Goal: Information Seeking & Learning: Compare options

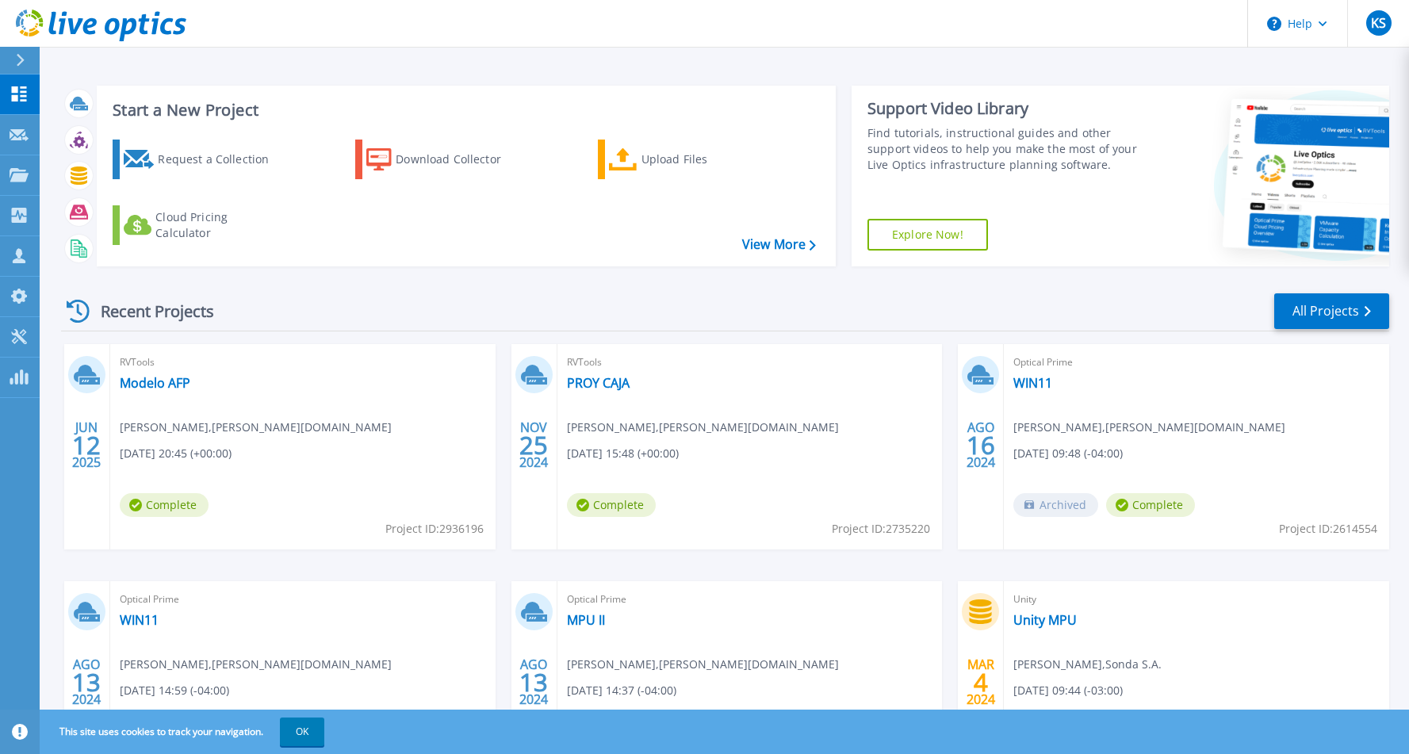
click at [14, 61] on div at bounding box center [26, 60] width 25 height 27
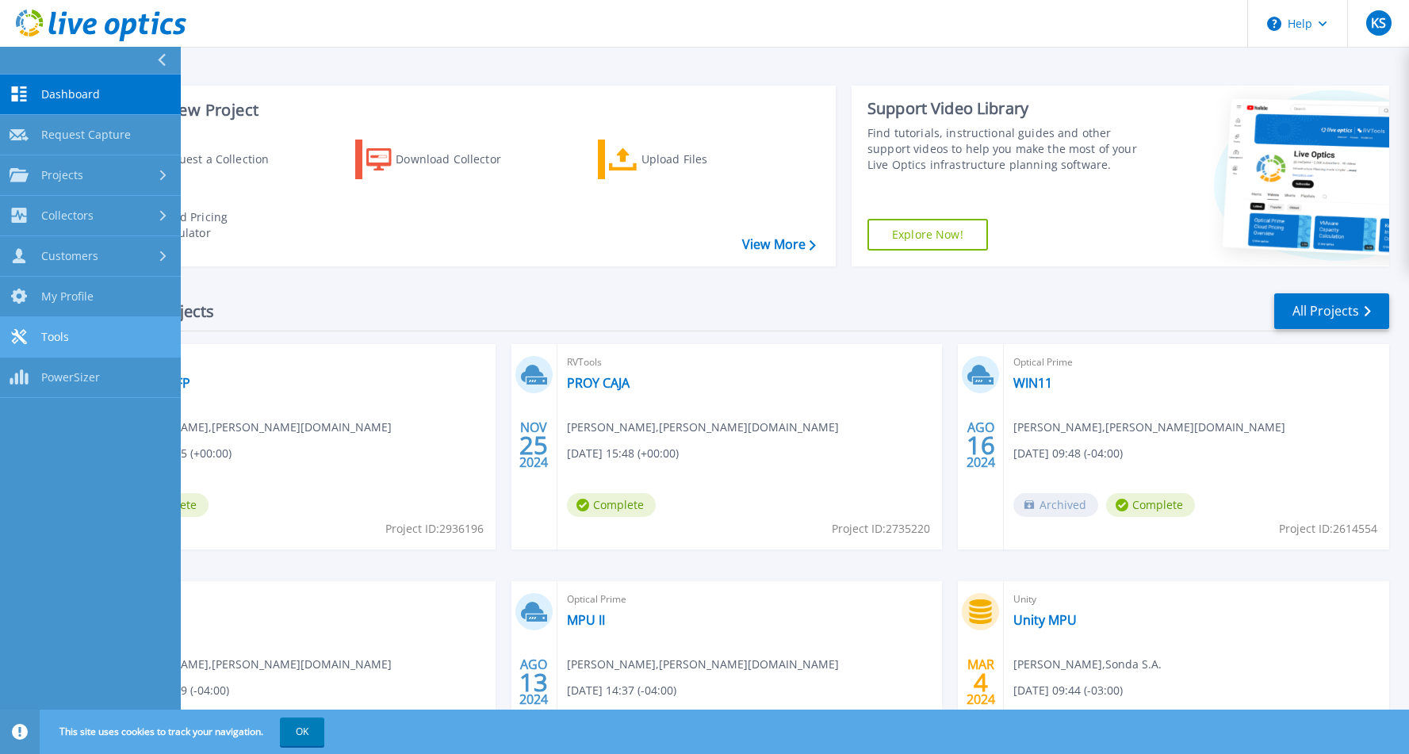
click at [58, 339] on span "Tools" at bounding box center [55, 337] width 28 height 14
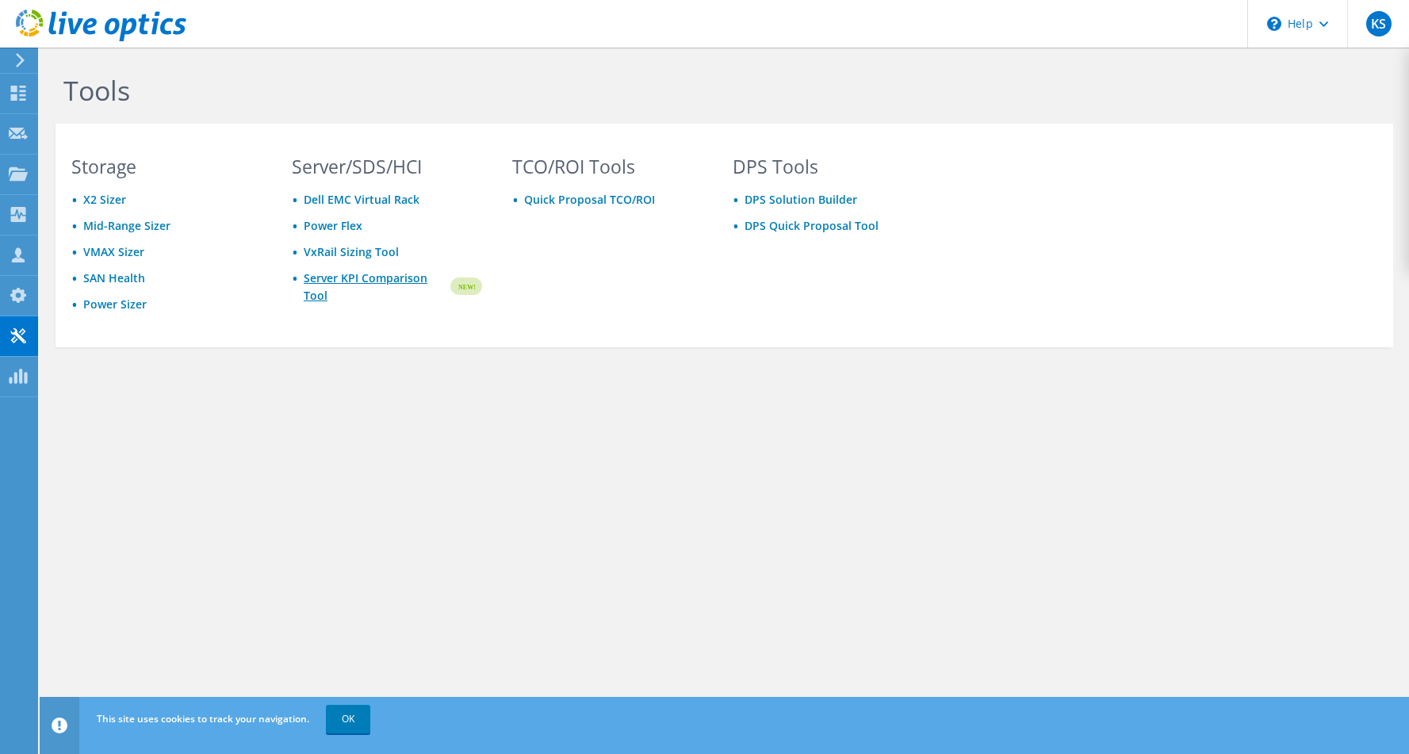
click at [349, 283] on link "Server KPI Comparison Tool" at bounding box center [376, 287] width 144 height 35
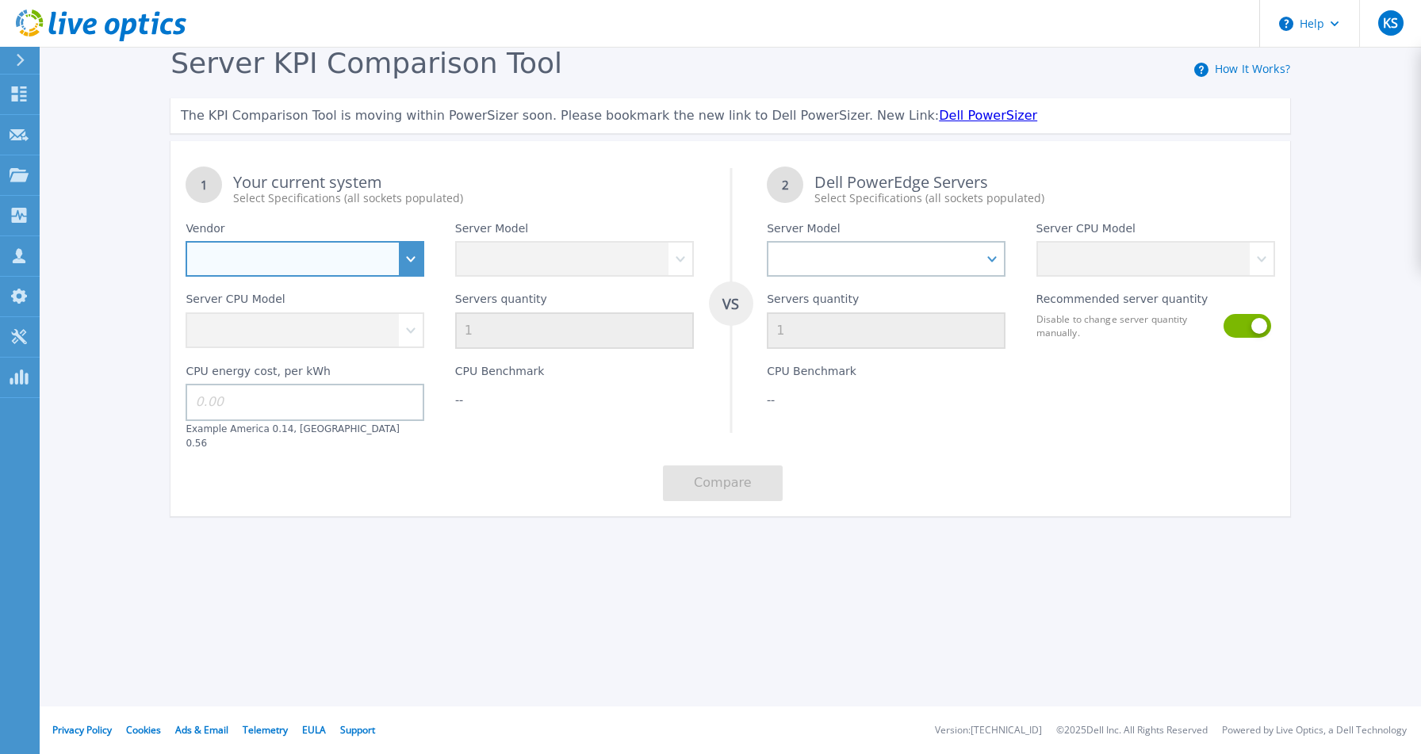
click at [412, 263] on select "Dell HPE Lenovo Supermicro" at bounding box center [305, 259] width 239 height 36
select select "HPE"
click at [186, 242] on select "Dell HPE Lenovo Supermicro" at bounding box center [305, 259] width 239 height 36
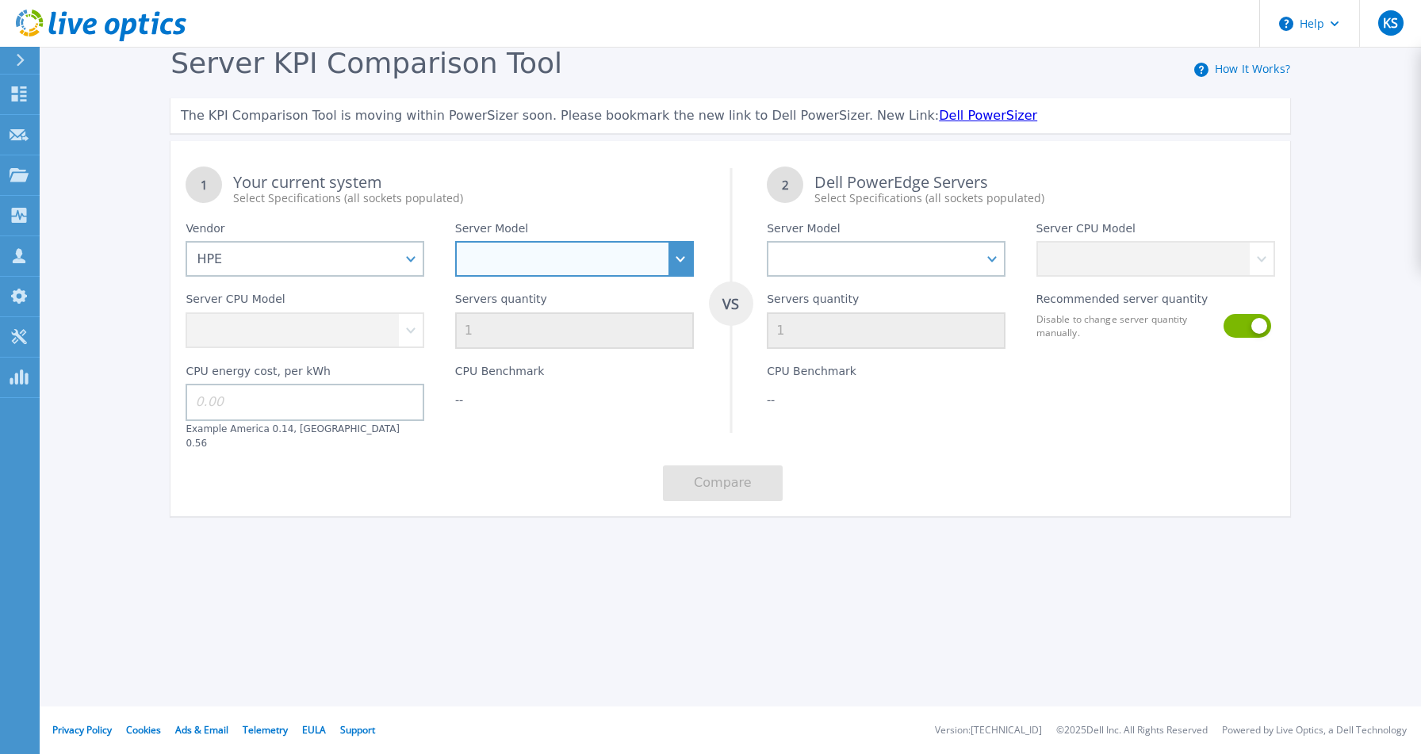
click at [511, 267] on select "Cloudline CL3150 Compute Scale-up Server 3200 DL110 DL145 DL20 DL320 DL325 DL34…" at bounding box center [574, 259] width 239 height 36
select select "DL20"
click at [455, 242] on select "Cloudline CL3150 Compute Scale-up Server 3200 DL110 DL145 DL20 DL320 DL325 DL34…" at bounding box center [574, 259] width 239 height 36
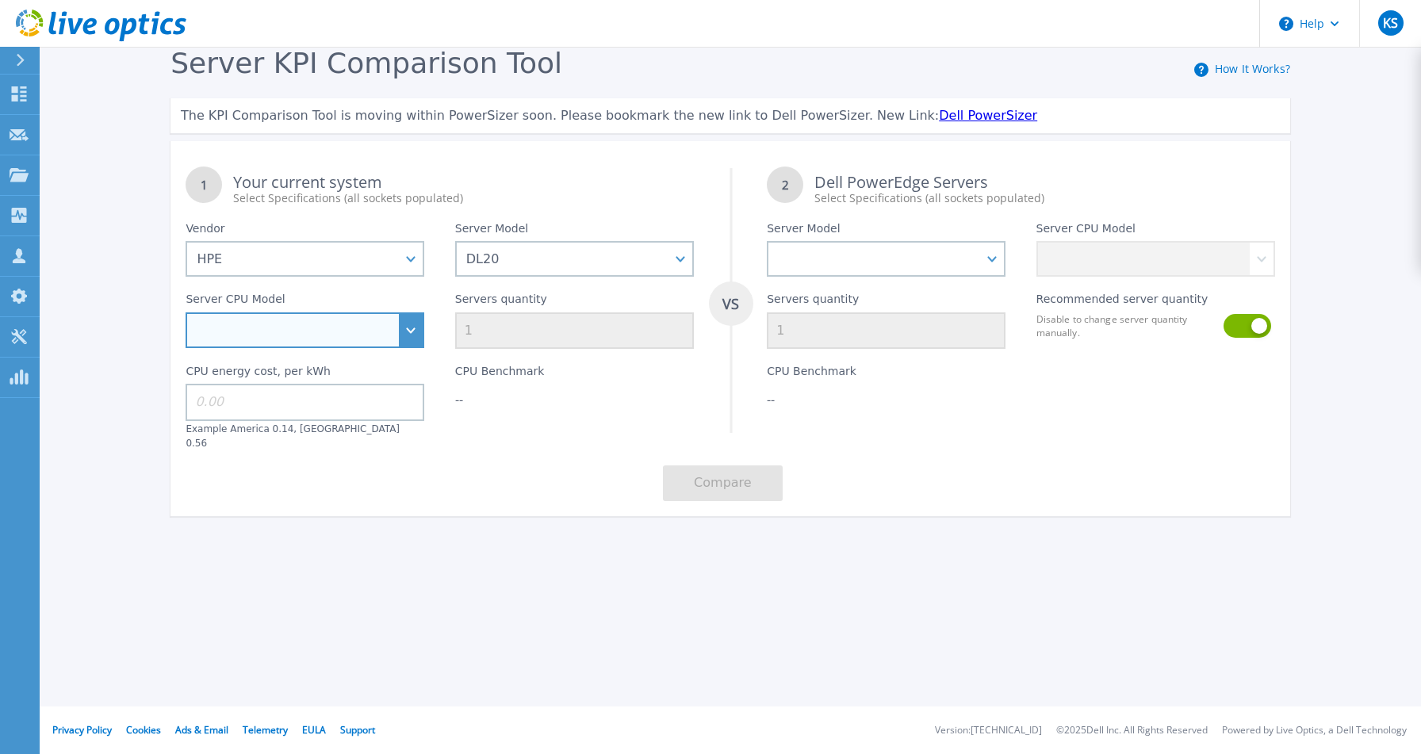
click at [335, 340] on select "Intel Xeon E-2414 2.6GHz Intel Xeon E-2434 3.4GHz Intel Xeon E-2436 2.9GHz Inte…" at bounding box center [305, 330] width 239 height 36
select select "334959"
click at [186, 313] on select "Intel Xeon E-2414 2.6GHz Intel Xeon E-2434 3.4GHz Intel Xeon E-2436 2.9GHz Inte…" at bounding box center [305, 330] width 239 height 36
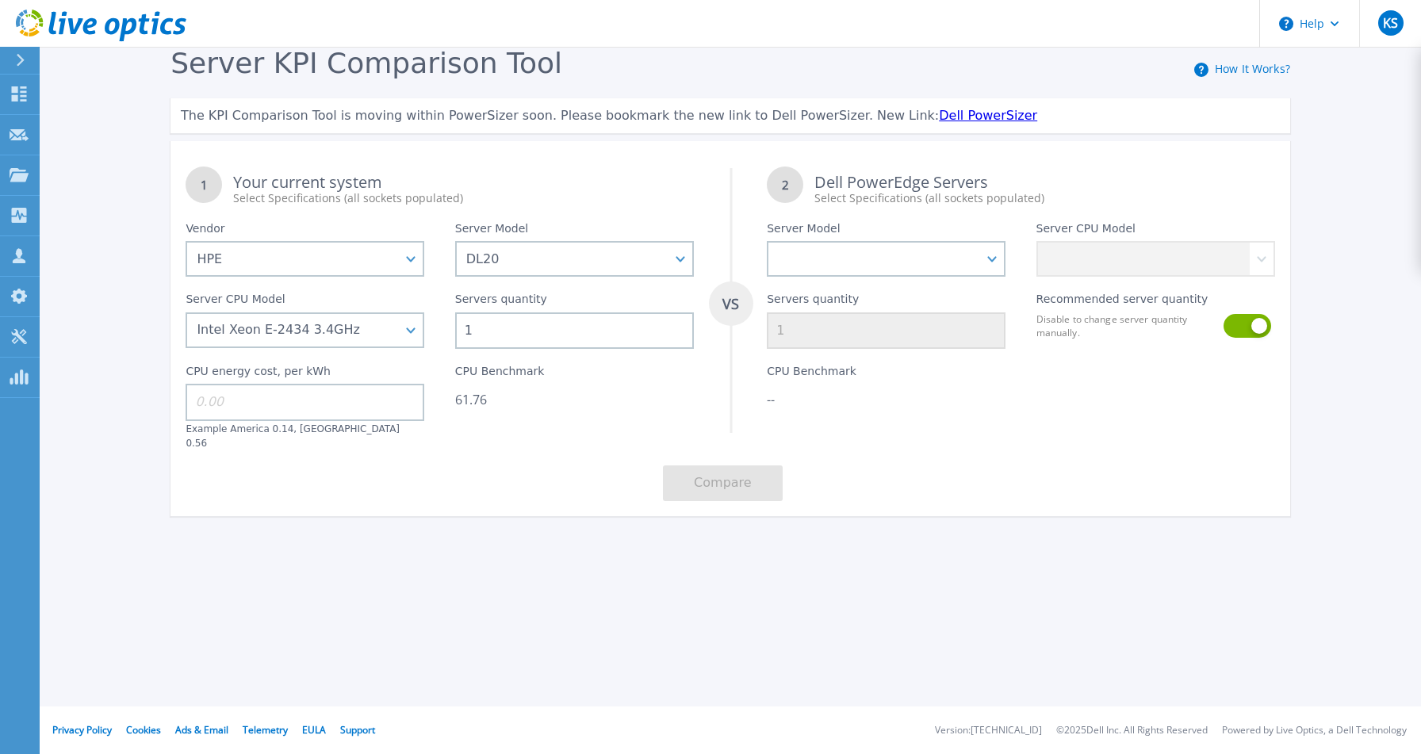
click at [545, 323] on input "1" at bounding box center [574, 330] width 239 height 36
click at [312, 409] on input at bounding box center [305, 402] width 239 height 36
type input "1"
click at [569, 329] on input "1" at bounding box center [574, 330] width 239 height 36
click at [874, 256] on select "PowerEdge C6520 PowerEdge C6525 PowerEdge HS5610 PowerEdge HS5620 PowerEdge R24…" at bounding box center [886, 259] width 239 height 36
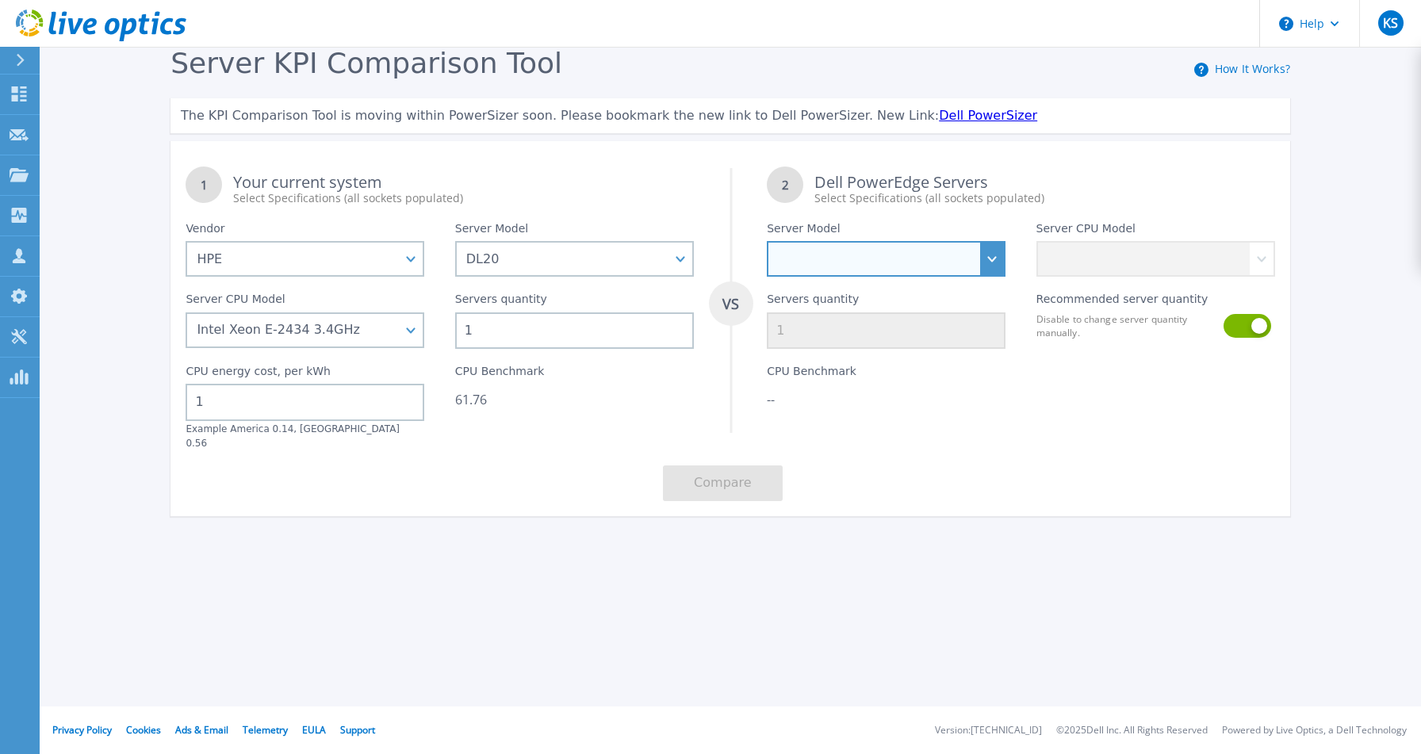
select select "PowerEdge R240"
click at [767, 242] on select "PowerEdge C6520 PowerEdge C6525 PowerEdge HS5610 PowerEdge HS5620 PowerEdge R24…" at bounding box center [886, 259] width 239 height 36
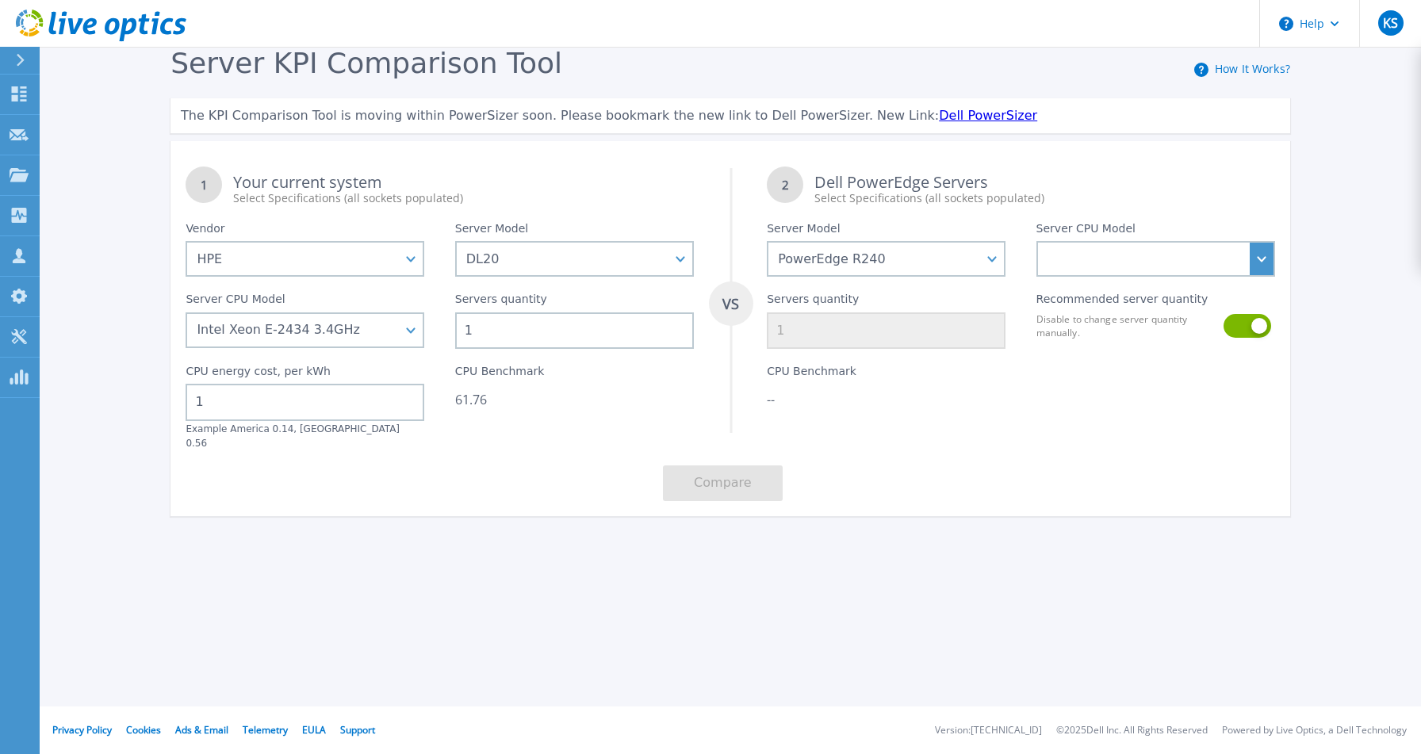
click at [1095, 240] on label "Server CPU Model" at bounding box center [1085, 231] width 99 height 19
click at [1089, 259] on select "Intel Xeon E-2146G 3.5GHz Intel Xeon E-2176G 3.7GHz Intel Xeon E-2124 3.3GHz In…" at bounding box center [1155, 259] width 239 height 36
select select "337182"
click at [1036, 242] on select "Intel Xeon E-2146G 3.5GHz Intel Xeon E-2176G 3.7GHz Intel Xeon E-2124 3.3GHz In…" at bounding box center [1155, 259] width 239 height 36
type input "2"
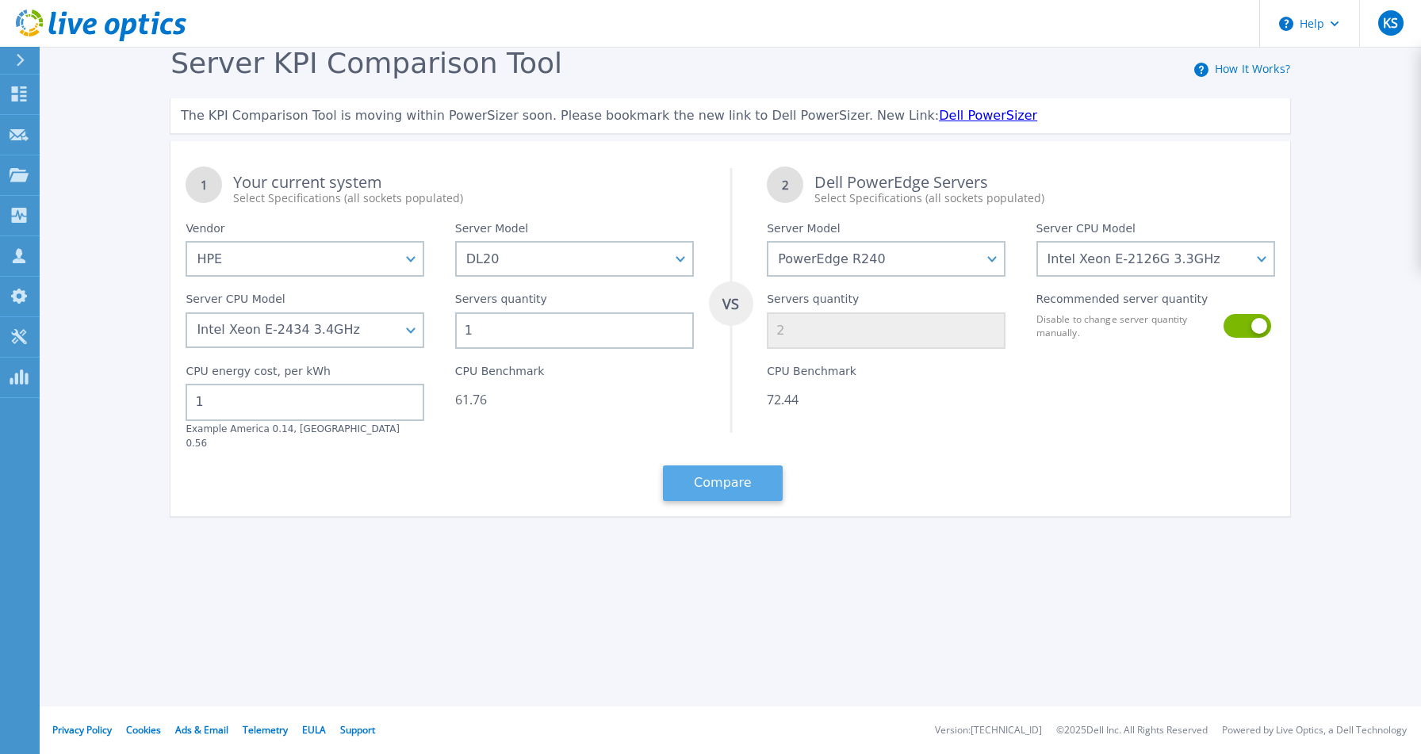
click at [748, 482] on button "Compare" at bounding box center [723, 483] width 120 height 36
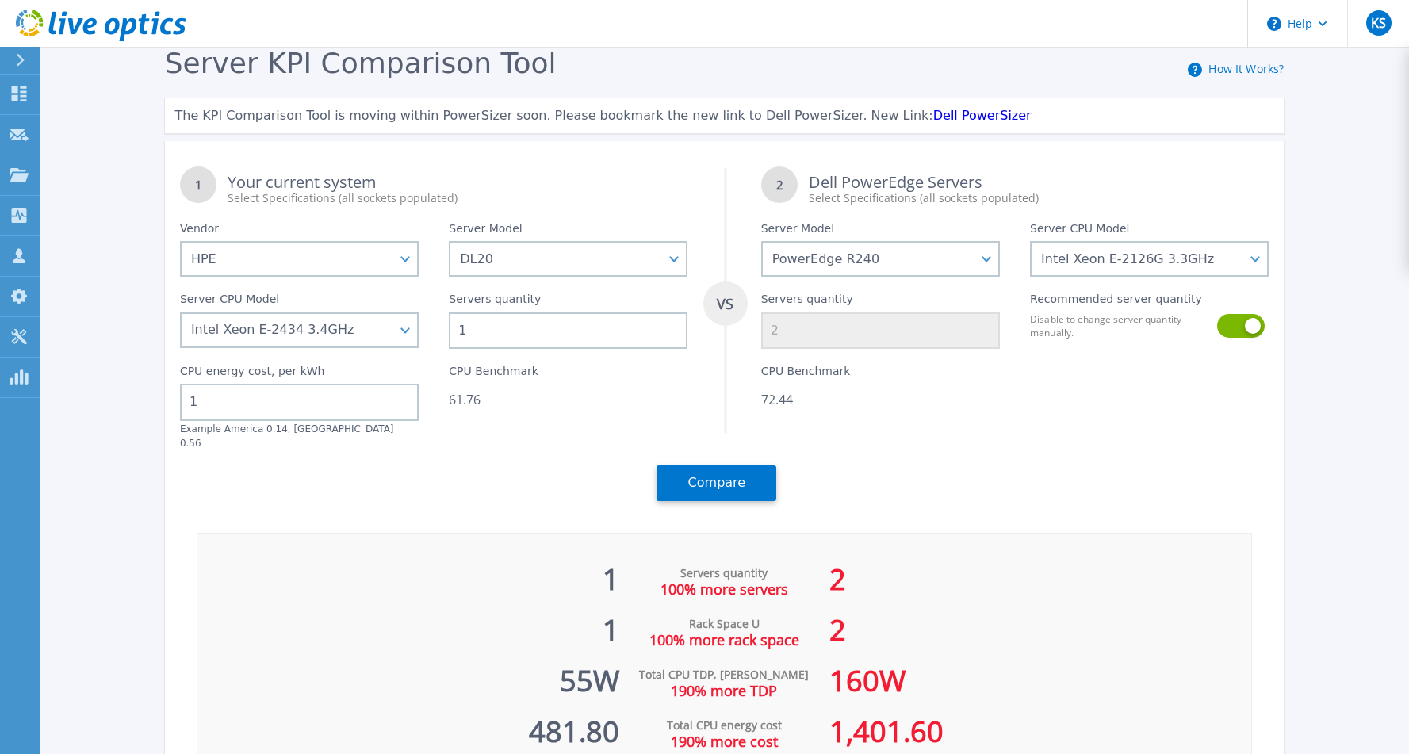
click at [21, 63] on icon at bounding box center [21, 60] width 8 height 13
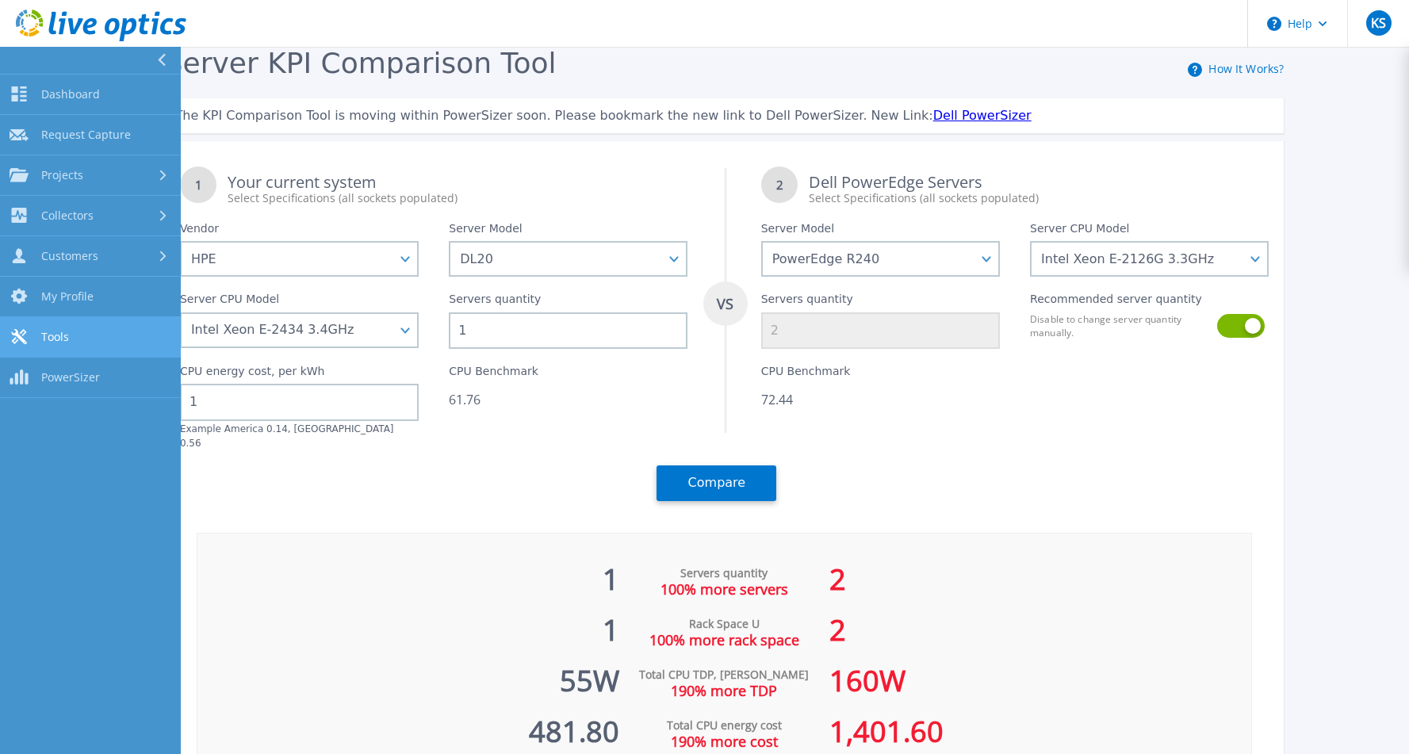
click at [56, 345] on link "Tools Tools" at bounding box center [90, 337] width 181 height 40
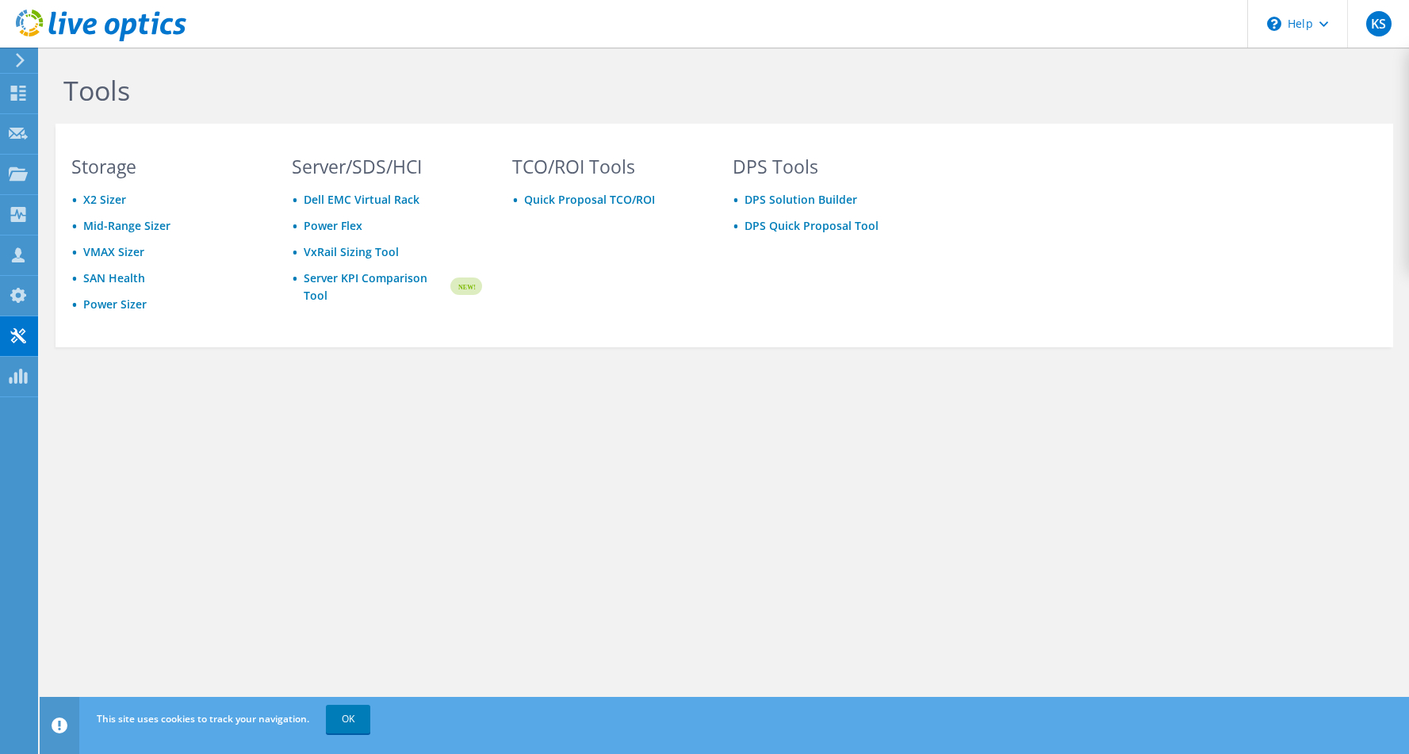
click at [22, 61] on use at bounding box center [20, 60] width 9 height 14
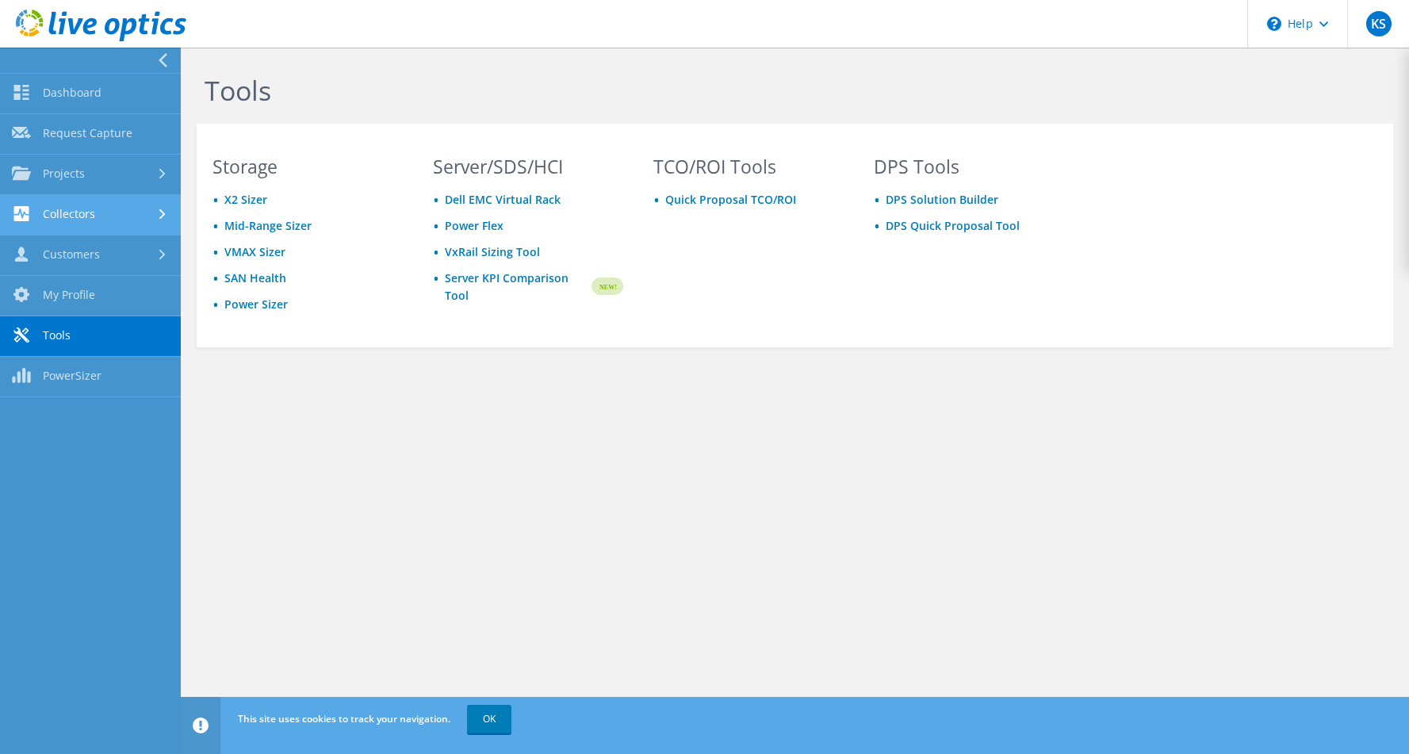
click at [82, 212] on link "Collectors" at bounding box center [90, 215] width 181 height 40
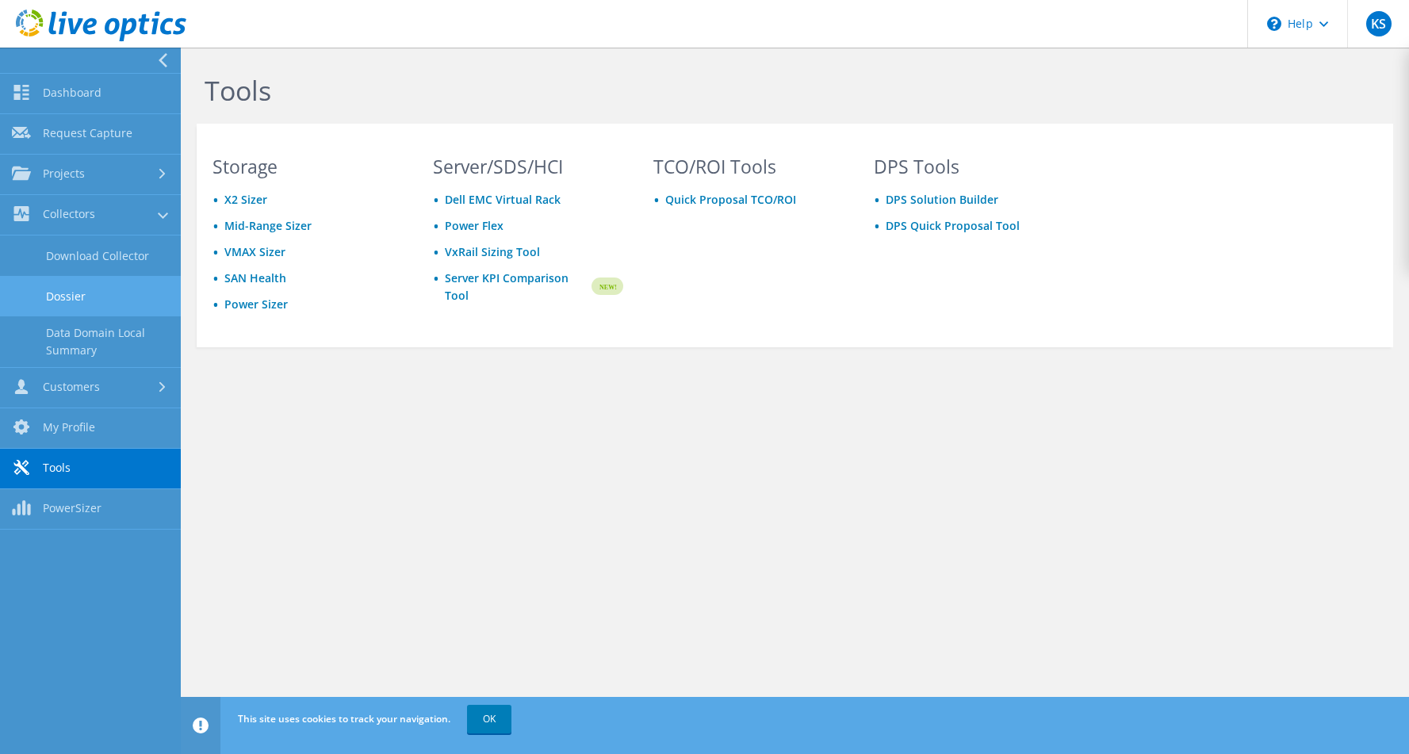
click at [77, 305] on link "Dossier" at bounding box center [90, 296] width 181 height 40
